Goal: Information Seeking & Learning: Find specific fact

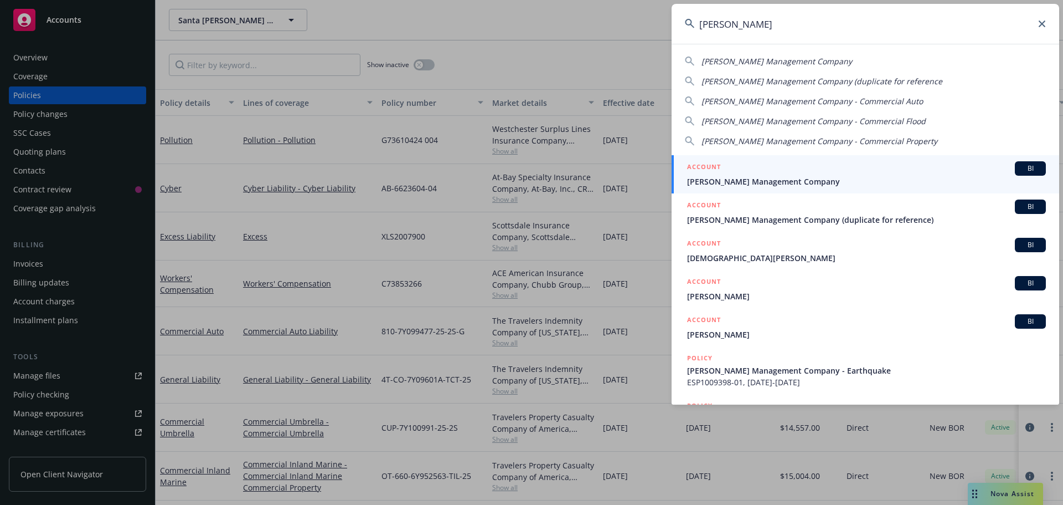
type input "[PERSON_NAME]"
click at [758, 180] on span "[PERSON_NAME] Management Company" at bounding box center [866, 182] width 359 height 12
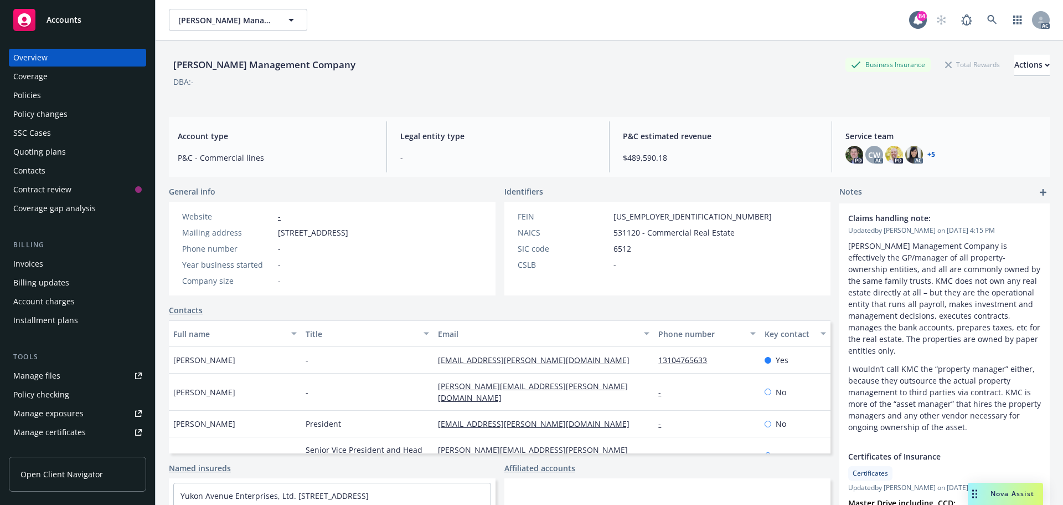
click at [51, 102] on div "Policies" at bounding box center [77, 95] width 128 height 18
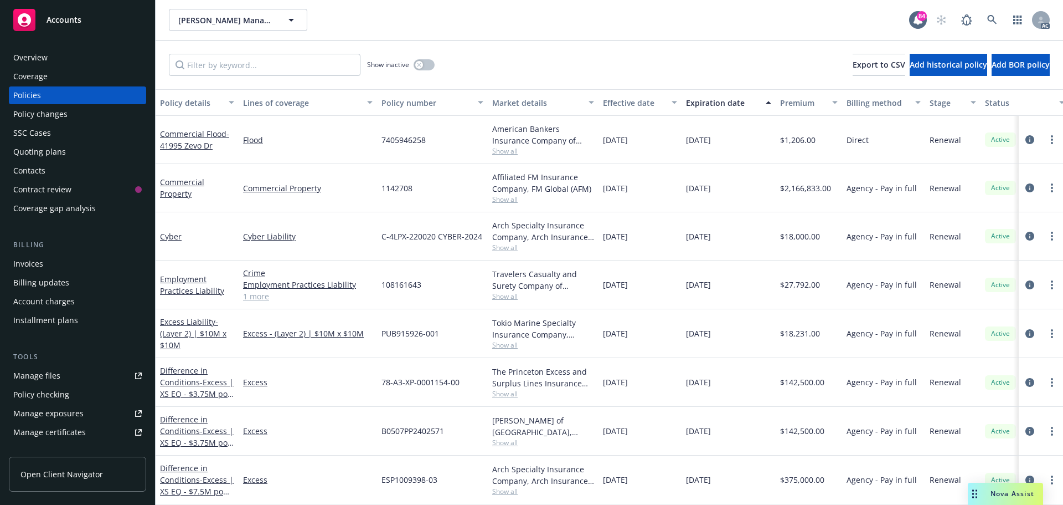
click at [255, 294] on link "1 more" at bounding box center [308, 296] width 130 height 12
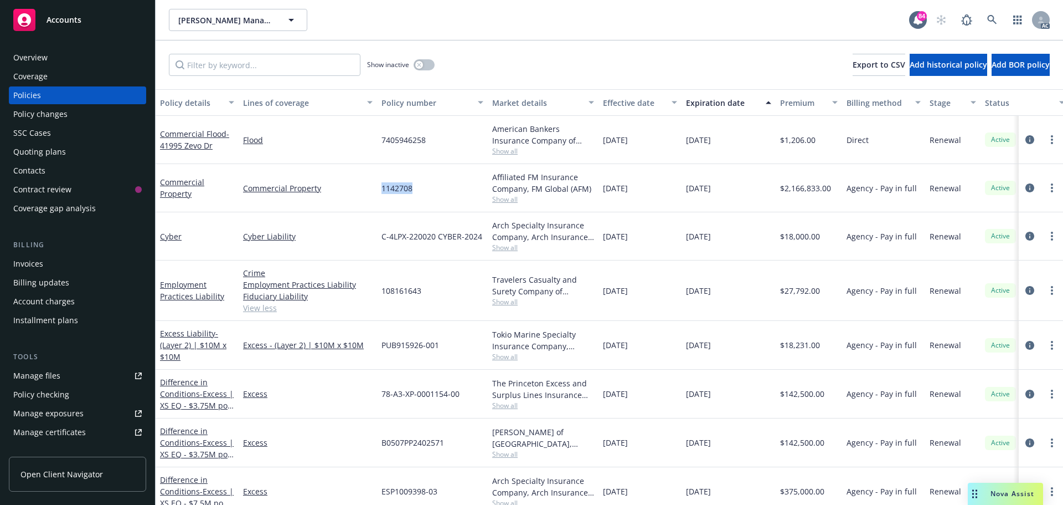
drag, startPoint x: 408, startPoint y: 188, endPoint x: 375, endPoint y: 189, distance: 33.2
click at [375, 189] on div "Commercial Property Commercial Property 1142708 Affiliated FM Insurance Company…" at bounding box center [690, 188] width 1069 height 48
copy div "1142708"
click at [512, 197] on span "Show all" at bounding box center [543, 198] width 102 height 9
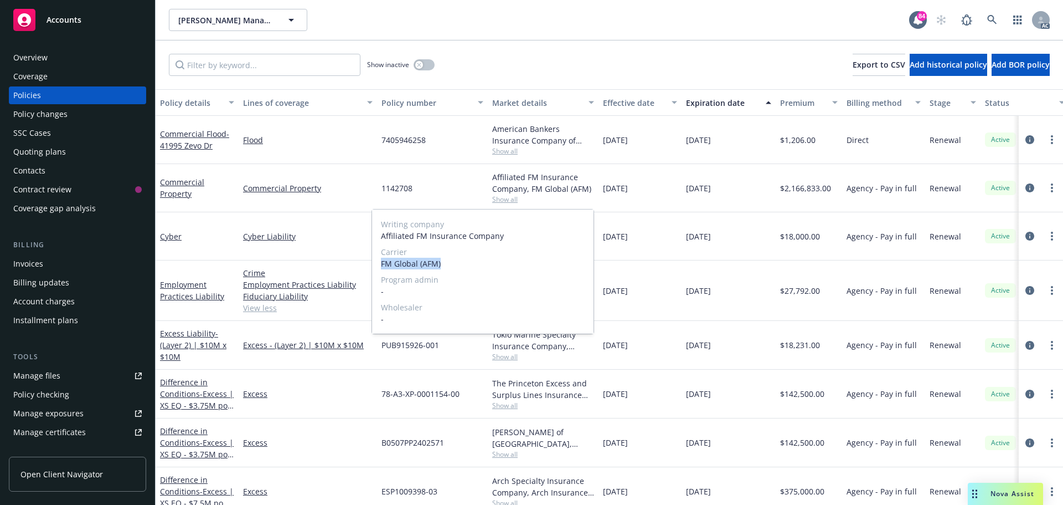
drag, startPoint x: 448, startPoint y: 263, endPoint x: 377, endPoint y: 263, distance: 70.3
click at [377, 264] on div "Writing company Affiliated FM Insurance Company Carrier FM Global (AFM) Program…" at bounding box center [483, 271] width 222 height 124
copy span "FM Global (AFM)"
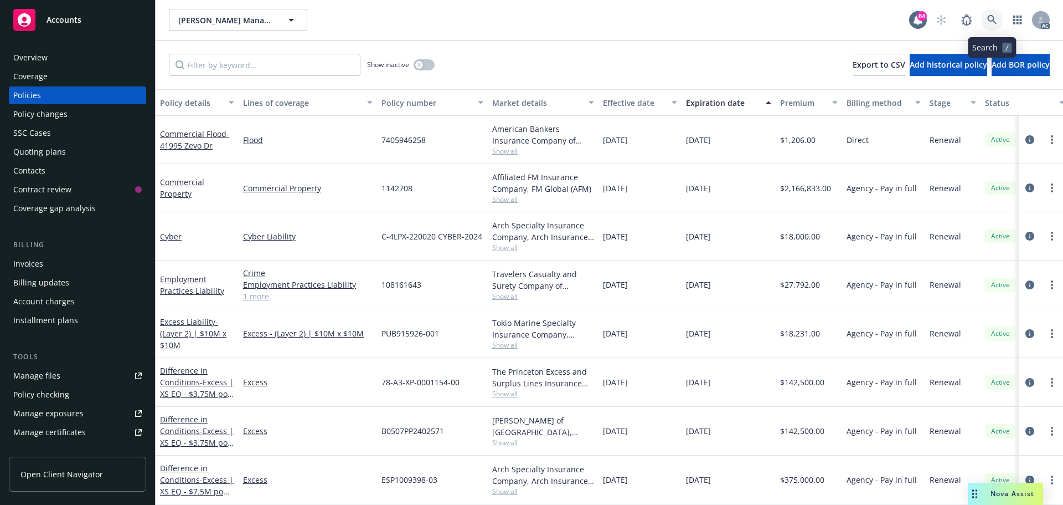
click at [996, 21] on icon at bounding box center [992, 20] width 10 height 10
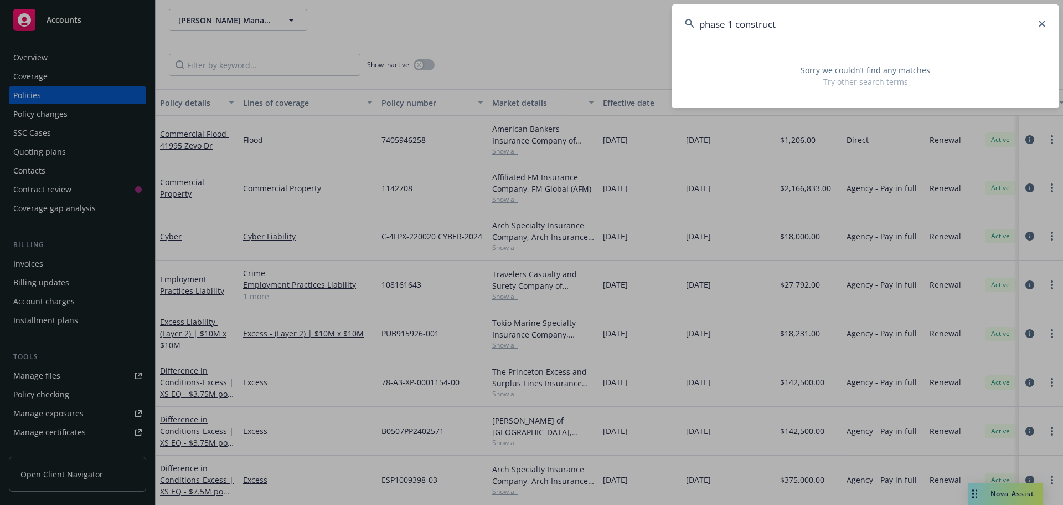
type input "phase 1 construct"
click at [1042, 23] on icon at bounding box center [1042, 23] width 7 height 7
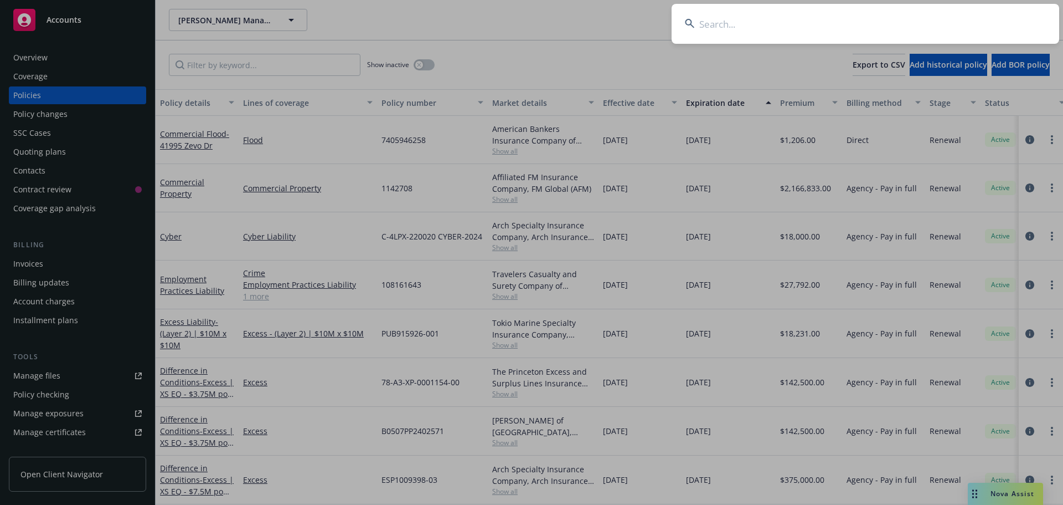
click at [740, 22] on input at bounding box center [866, 24] width 388 height 40
paste input "NBA100655700"
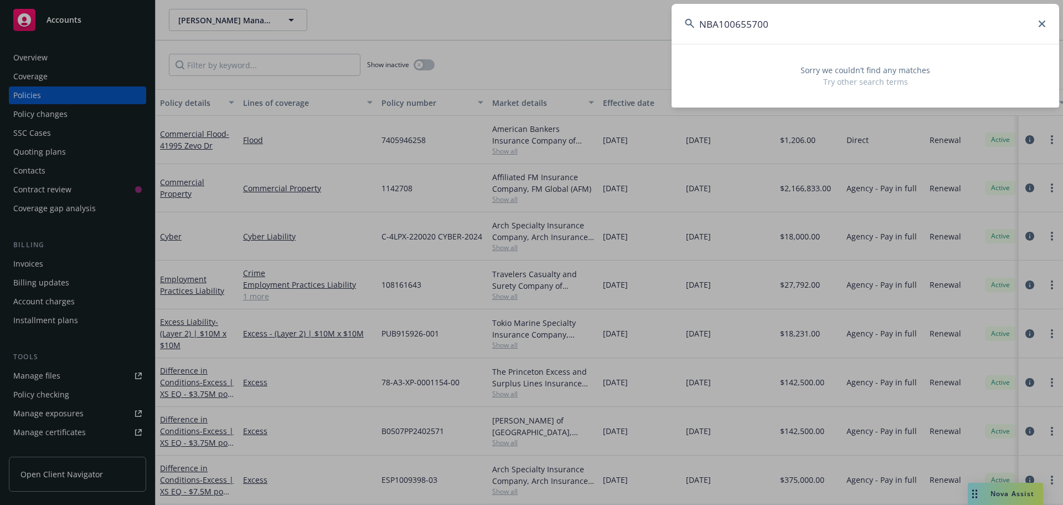
drag, startPoint x: 780, startPoint y: 20, endPoint x: 673, endPoint y: 22, distance: 106.4
click at [672, 22] on input "NBA100655700" at bounding box center [866, 24] width 388 height 40
type input "phase 1 construction"
drag, startPoint x: 822, startPoint y: 27, endPoint x: 672, endPoint y: 24, distance: 150.1
click at [672, 24] on input "phase 1 construction" at bounding box center [866, 24] width 388 height 40
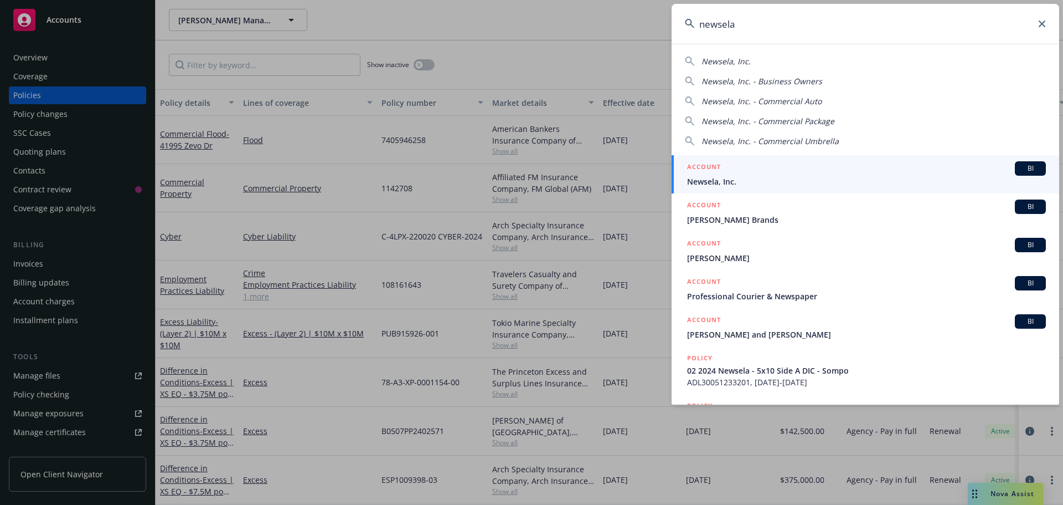
type input "newsela"
click at [784, 169] on div "ACCOUNT BI" at bounding box center [866, 168] width 359 height 14
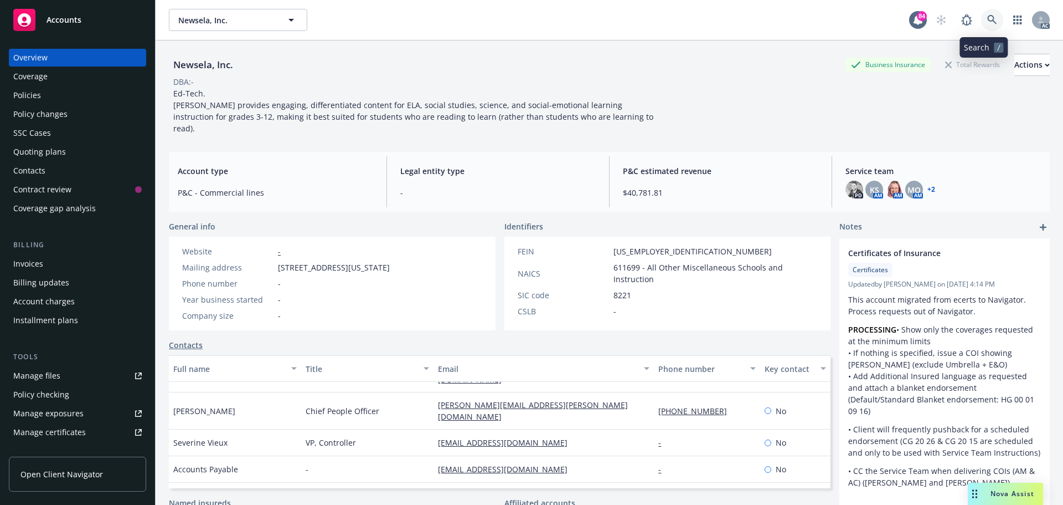
click at [988, 25] on link at bounding box center [992, 20] width 22 height 22
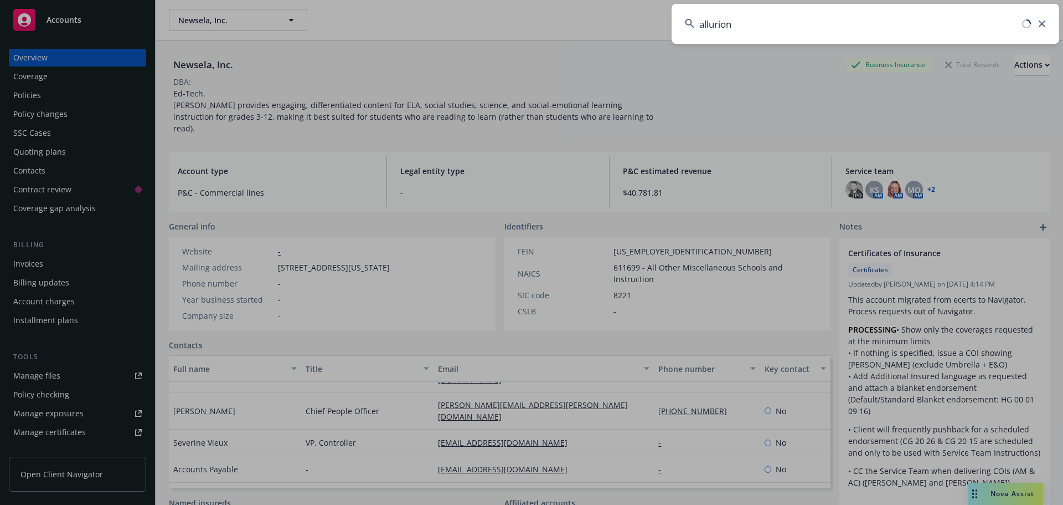
type input "allurion"
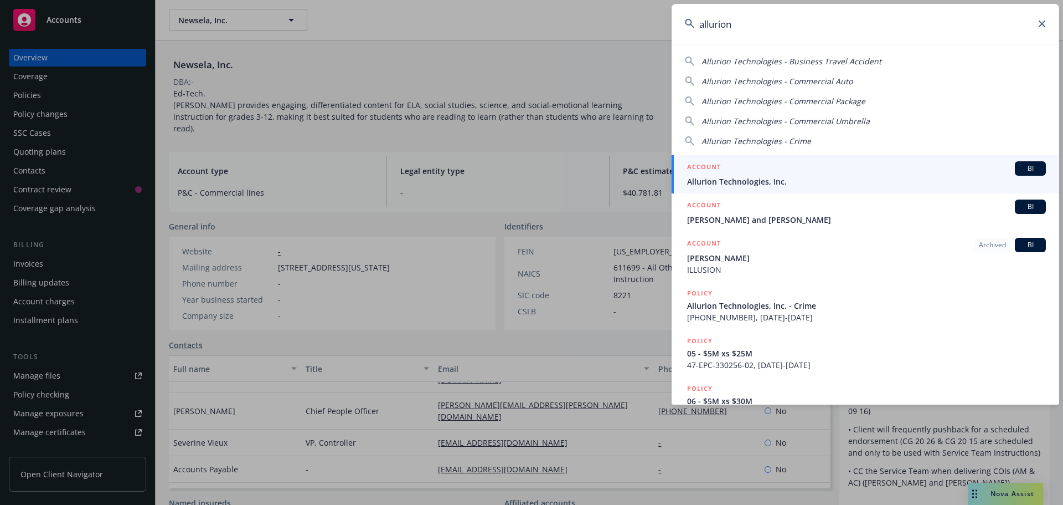
click at [752, 169] on div "ACCOUNT BI" at bounding box center [866, 168] width 359 height 14
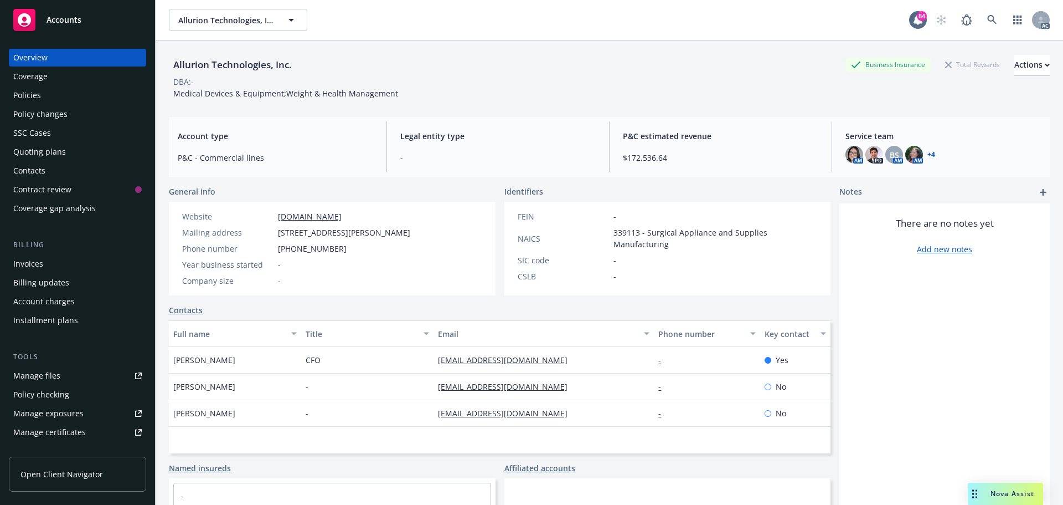
click at [65, 97] on div "Policies" at bounding box center [77, 95] width 128 height 18
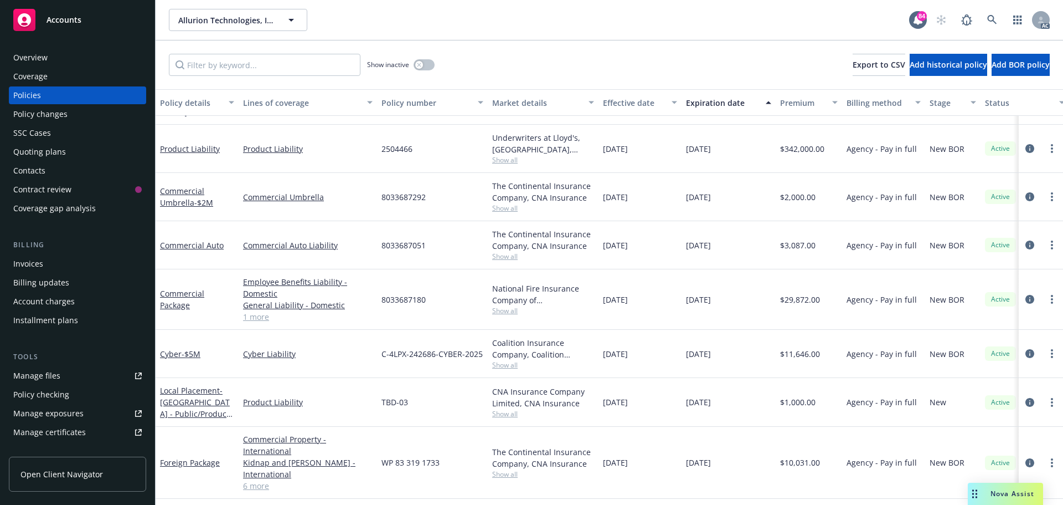
scroll to position [443, 0]
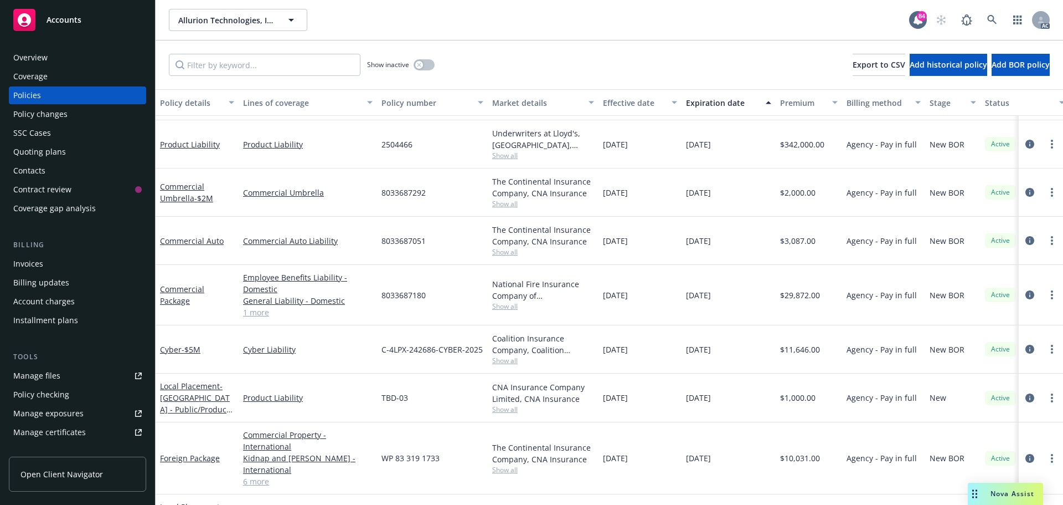
click at [515, 361] on span "Show all" at bounding box center [543, 360] width 102 height 9
drag, startPoint x: 482, startPoint y: 348, endPoint x: 383, endPoint y: 349, distance: 98.6
click at [383, 349] on div "C-4LPX-242686-CYBER-2025" at bounding box center [432, 349] width 111 height 48
copy span "C-4LPX-242686-CYBER-2025"
